Goal: Task Accomplishment & Management: Use online tool/utility

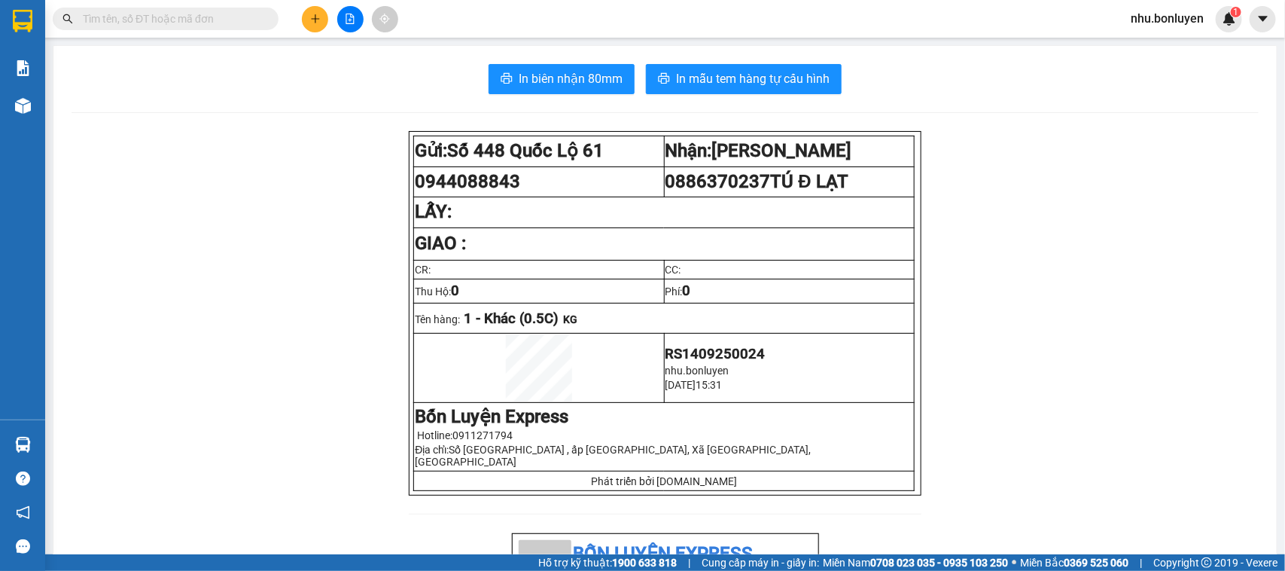
click at [206, 27] on span at bounding box center [166, 19] width 226 height 23
click at [200, 25] on input "text" at bounding box center [172, 19] width 178 height 17
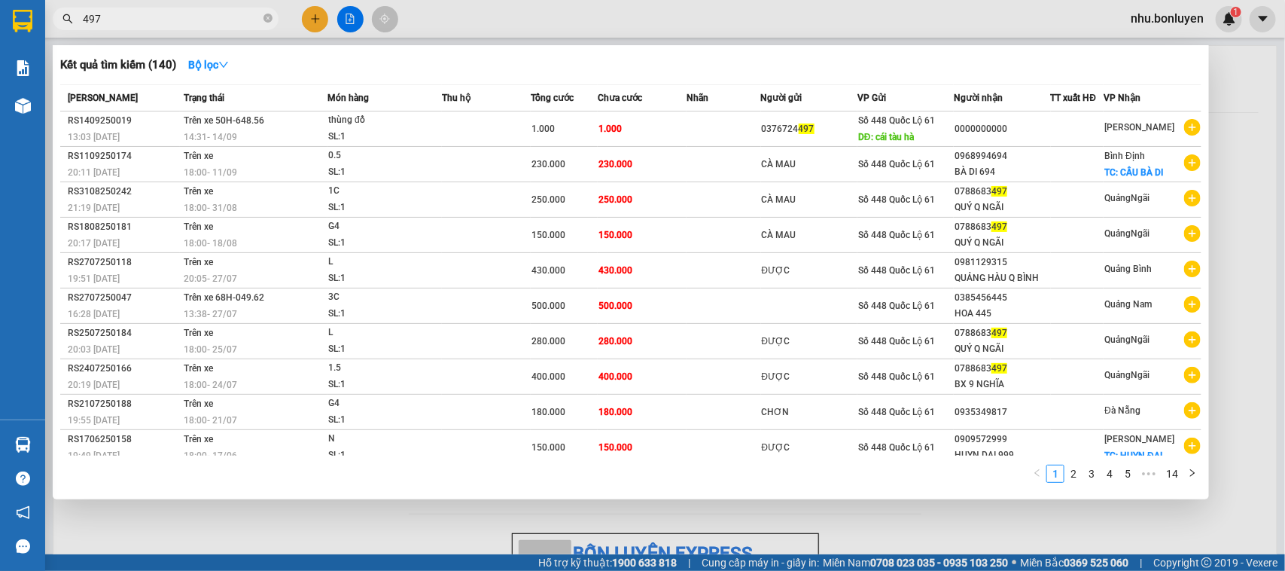
type input "497"
click at [273, 20] on span "497" at bounding box center [166, 19] width 226 height 23
click at [265, 19] on icon "close-circle" at bounding box center [268, 18] width 9 height 9
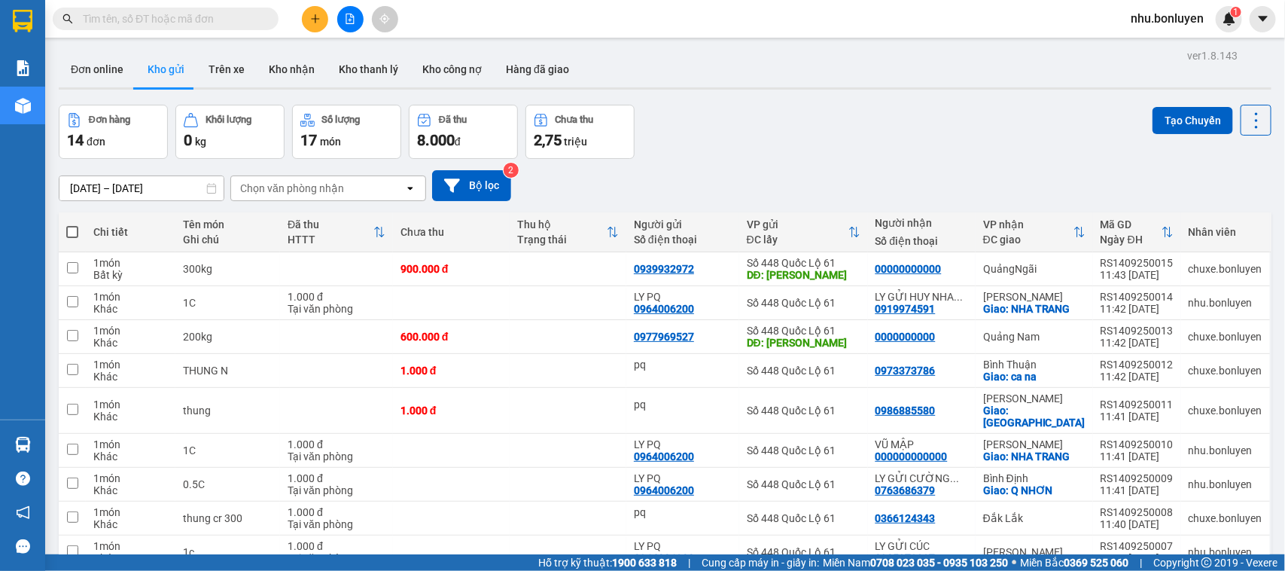
click at [341, 19] on button at bounding box center [350, 19] width 26 height 26
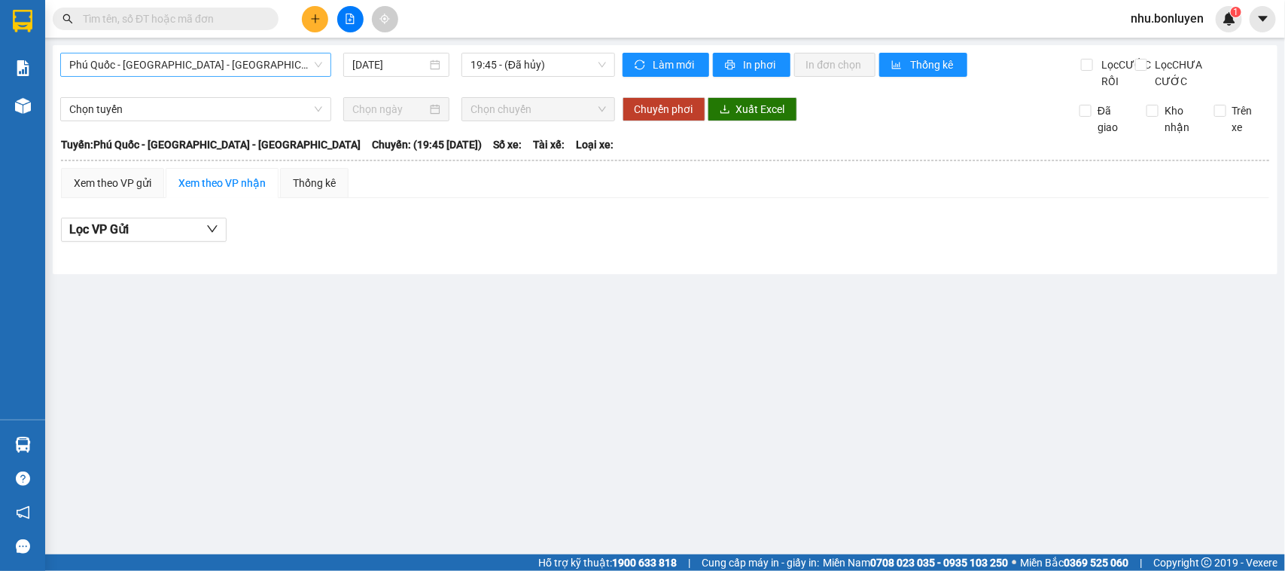
click at [163, 72] on span "Phú Quốc - Sài Gòn - Bình Phước" at bounding box center [195, 64] width 253 height 23
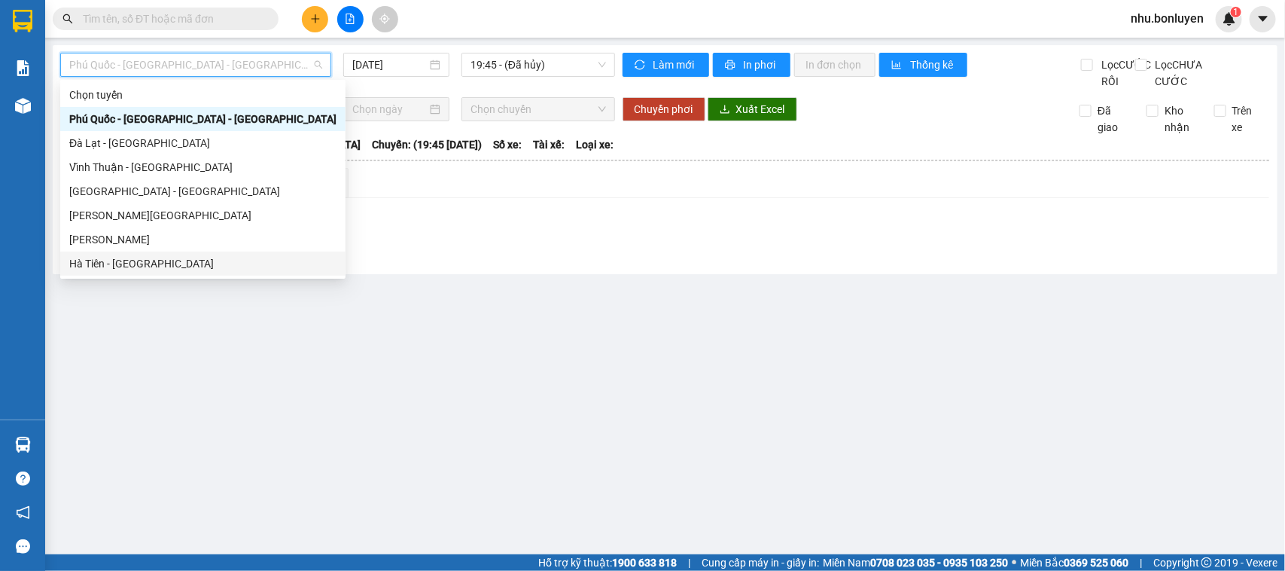
click at [114, 260] on div "Hà Tiên - Đà Nẵng" at bounding box center [202, 263] width 267 height 17
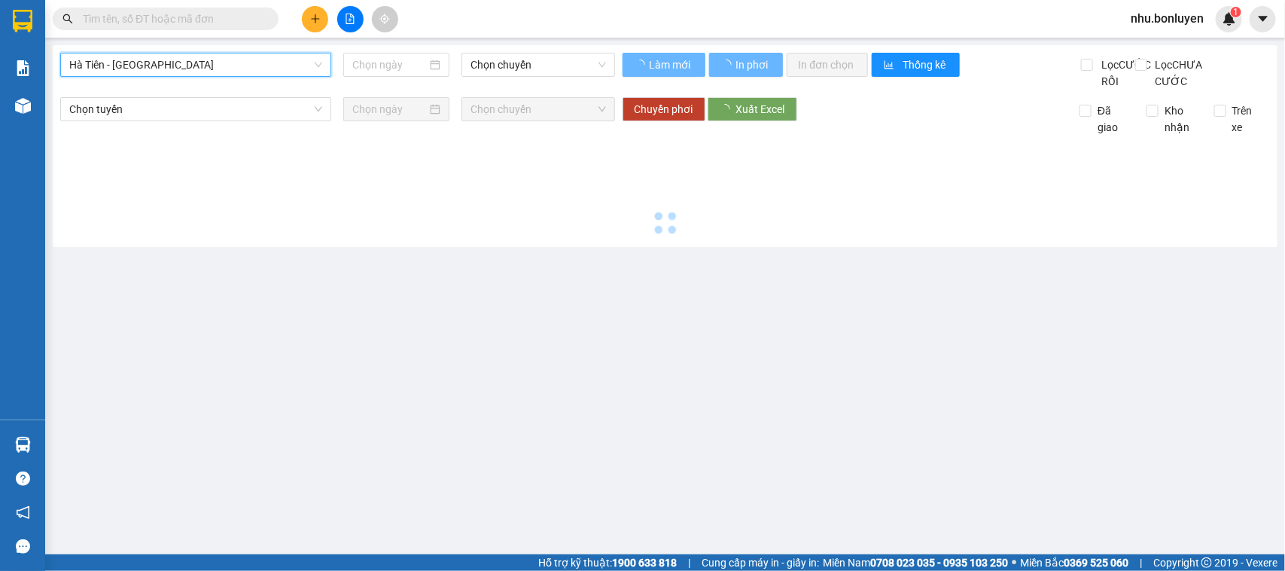
type input "[DATE]"
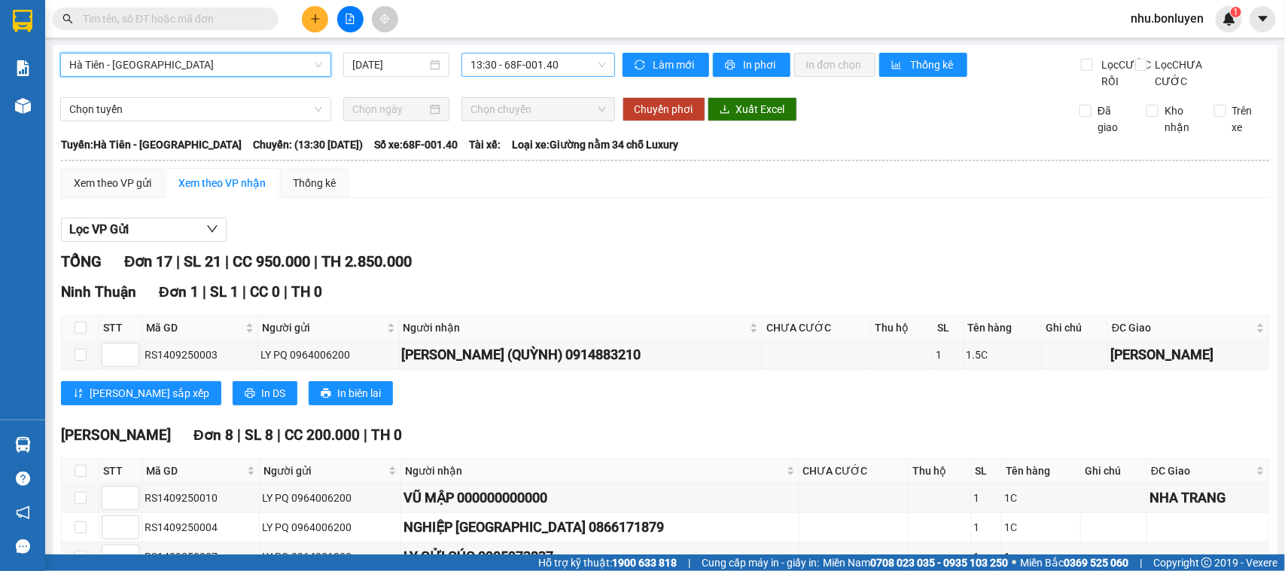
click at [543, 65] on span "13:30 - 68F-001.40" at bounding box center [538, 64] width 135 height 23
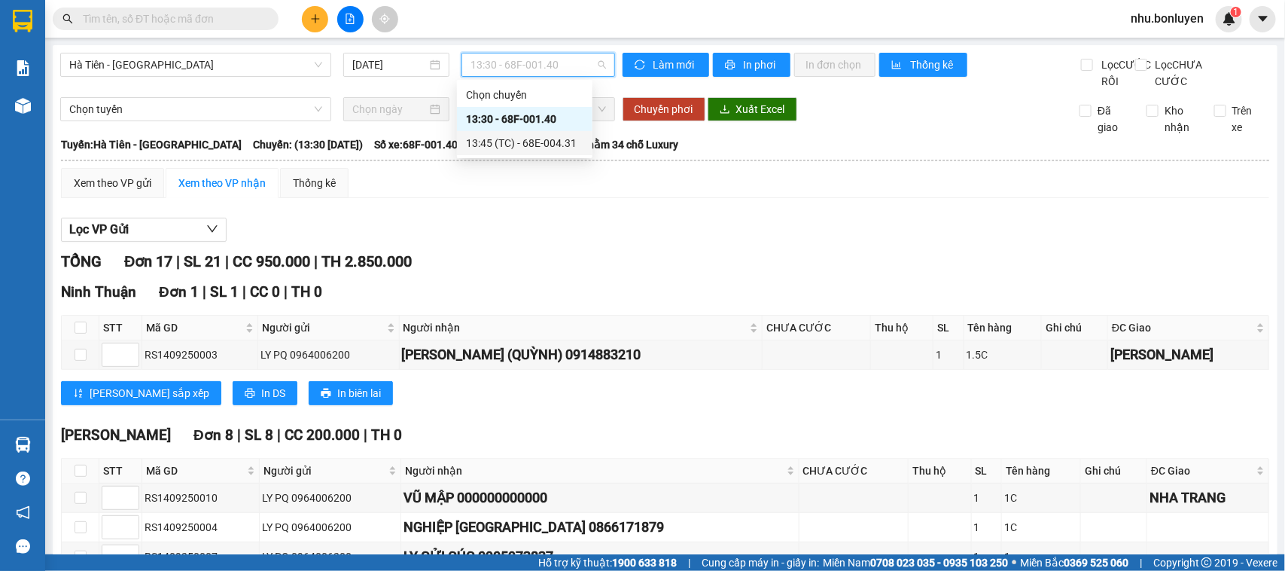
click at [547, 138] on div "13:45 (TC) - 68E-004.31" at bounding box center [524, 143] width 117 height 17
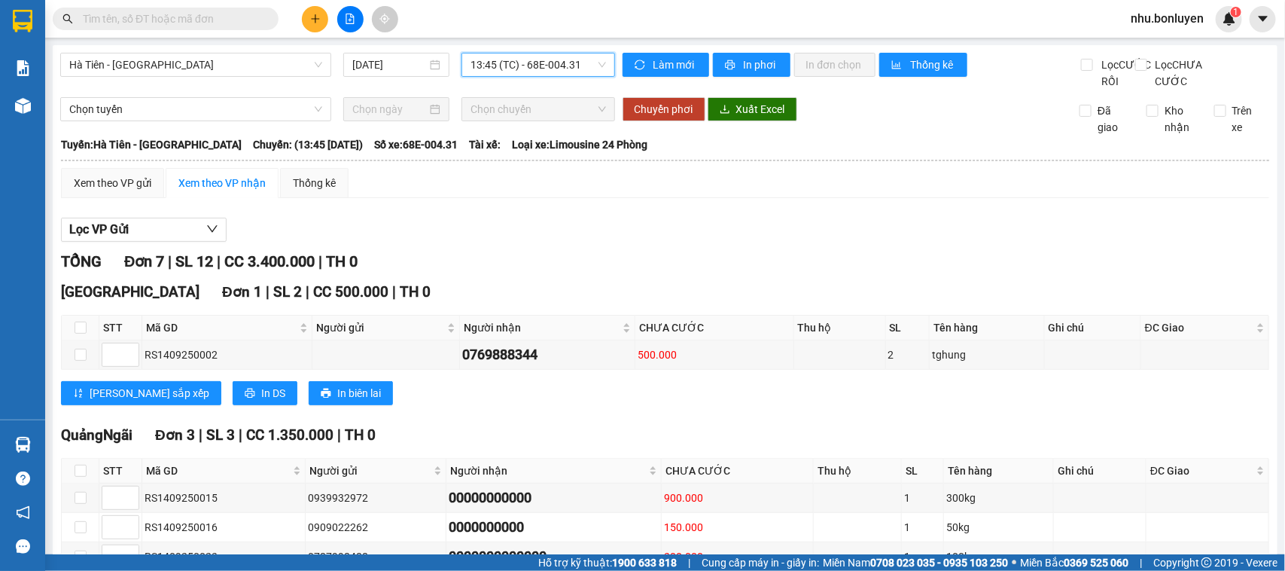
click at [538, 38] on main "Hà Tiên - Đà Nẵng 14/09/2025 13:45 13:45 (TC) - 68E-004.31 Làm mới In phơi In …" at bounding box center [642, 277] width 1285 height 554
click at [525, 61] on span "13:45 (TC) - 68E-004.31" at bounding box center [538, 64] width 135 height 23
click at [100, 50] on div "Hà Tiên - Đà Nẵng 14/09/2025 13:45 (TC) - 68E-004.31 Làm mới In phơi In đơn ch…" at bounding box center [665, 444] width 1225 height 798
click at [141, 61] on span "Hà Tiên - Đà Nẵng" at bounding box center [195, 64] width 253 height 23
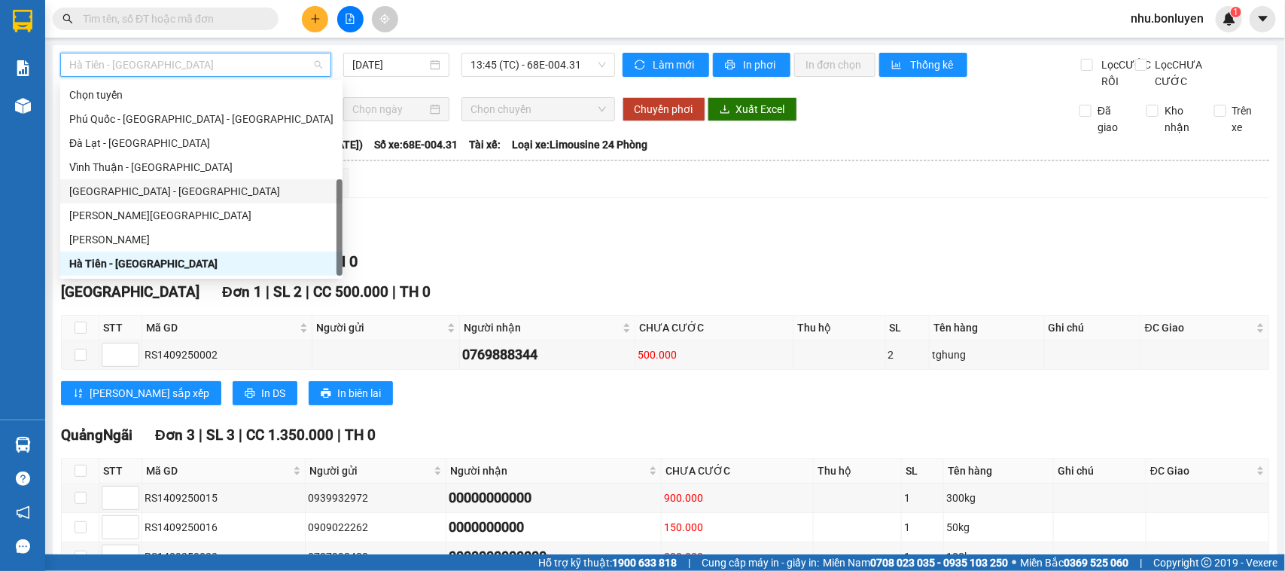
scroll to position [47, 0]
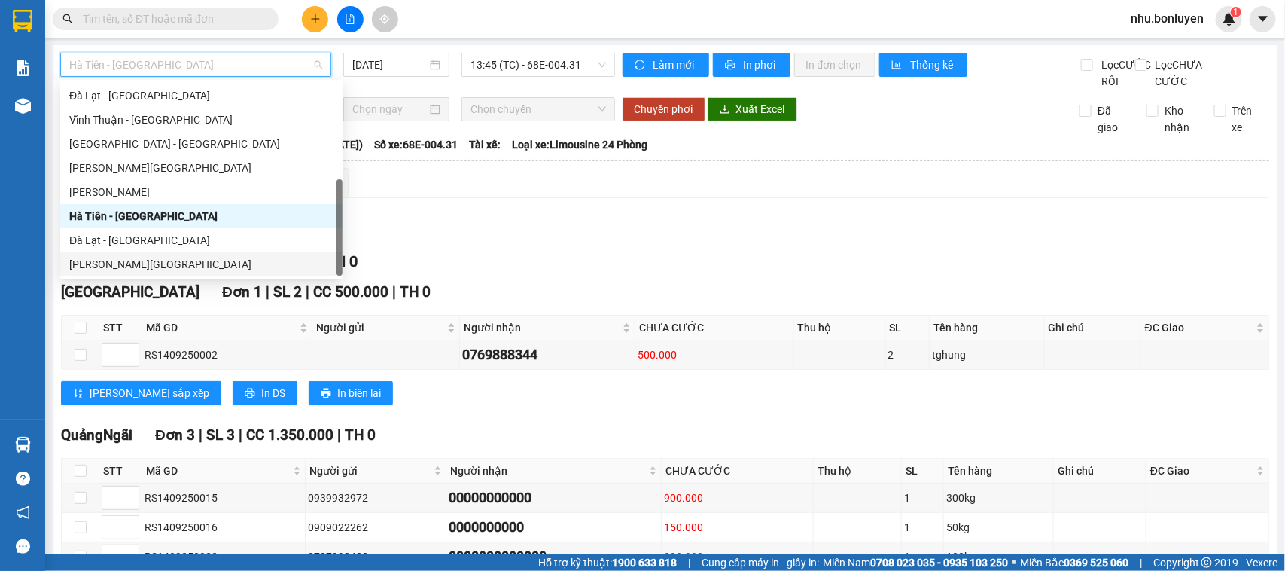
click at [130, 261] on div "Hà Tiên - Đà Lạt" at bounding box center [201, 264] width 264 height 17
type input "[DATE]"
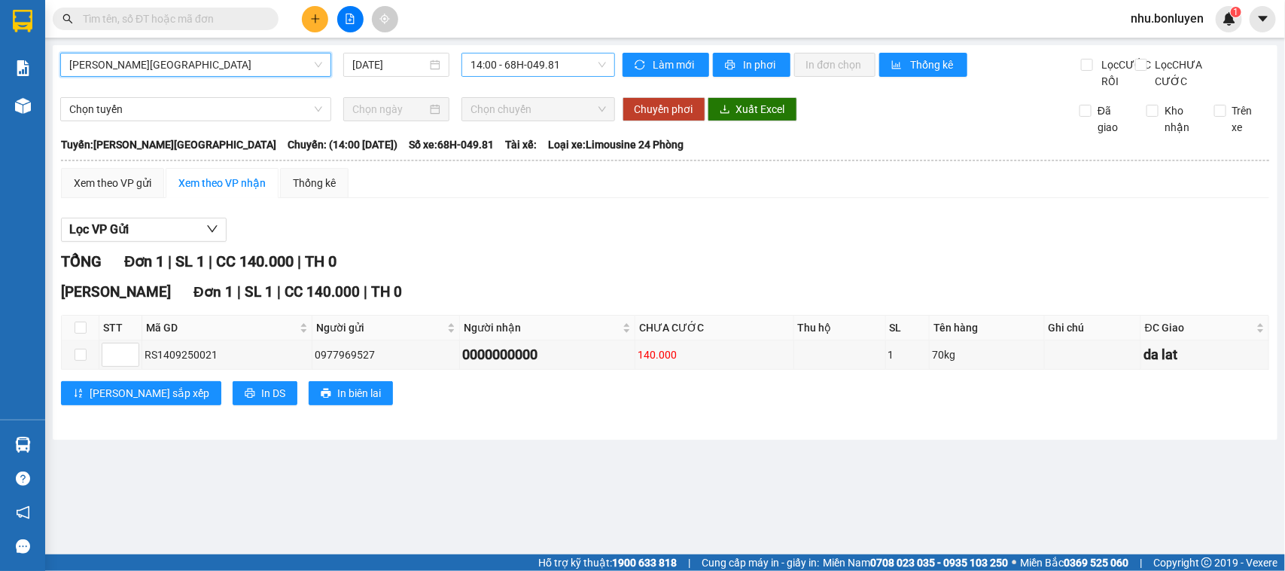
click at [535, 65] on span "14:00 - 68H-049.81" at bounding box center [538, 64] width 135 height 23
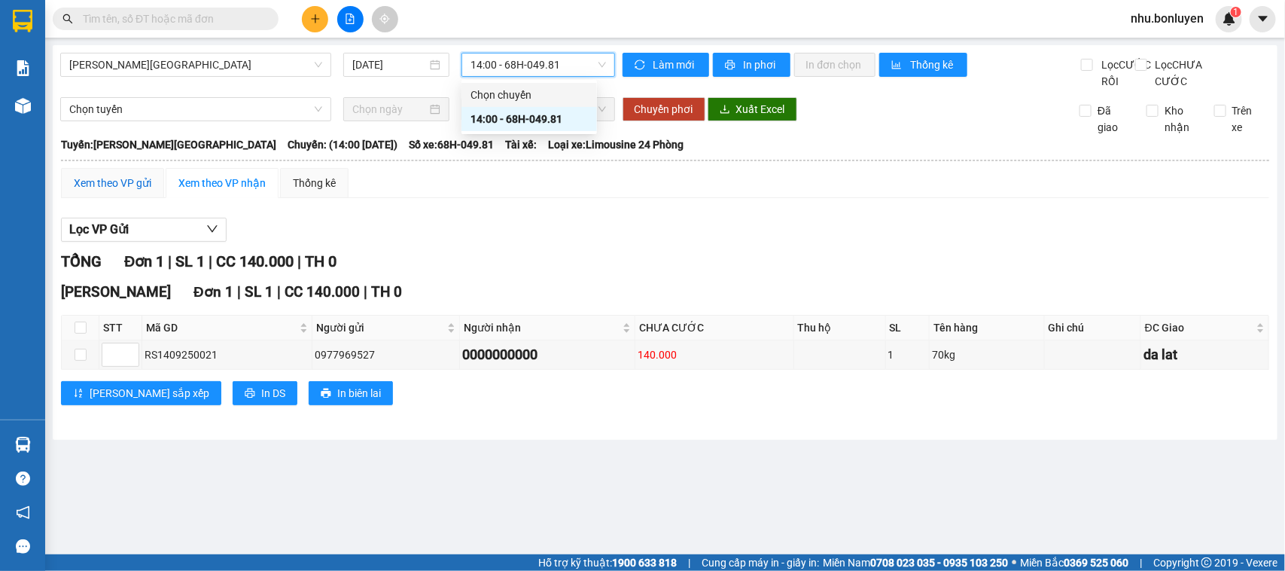
click at [139, 191] on div "Xem theo VP gửi" at bounding box center [113, 183] width 78 height 17
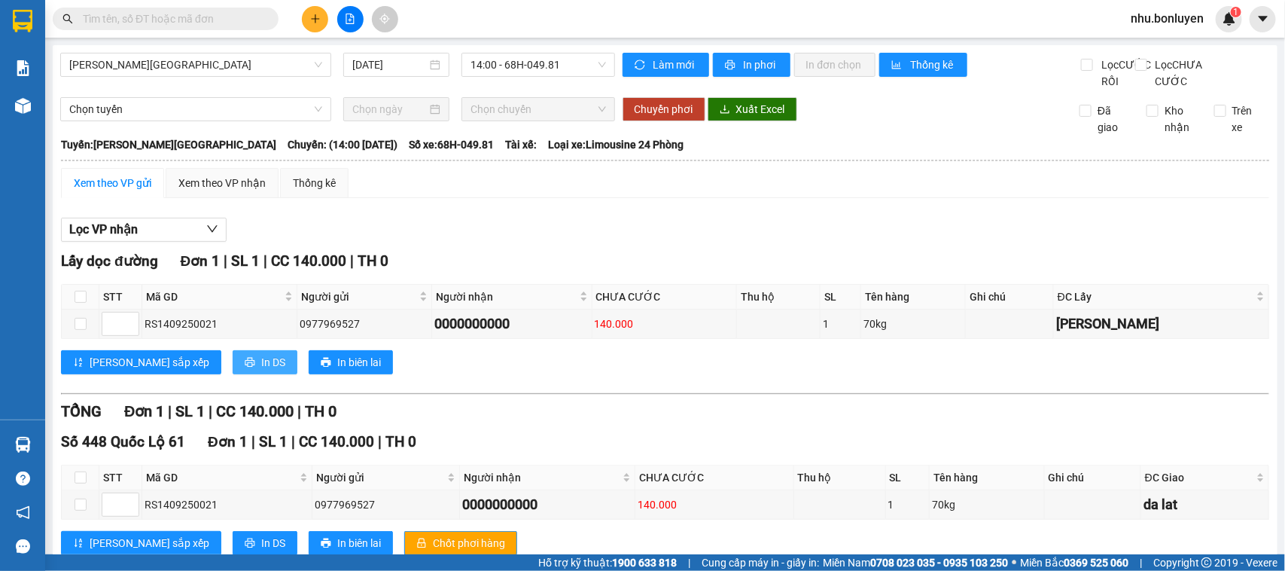
click at [233, 374] on button "In DS" at bounding box center [265, 362] width 65 height 24
